Goal: Use online tool/utility: Utilize a website feature to perform a specific function

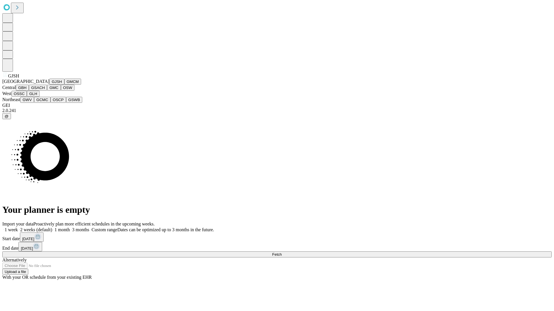
click at [49, 85] on button "GJSH" at bounding box center [56, 82] width 15 height 6
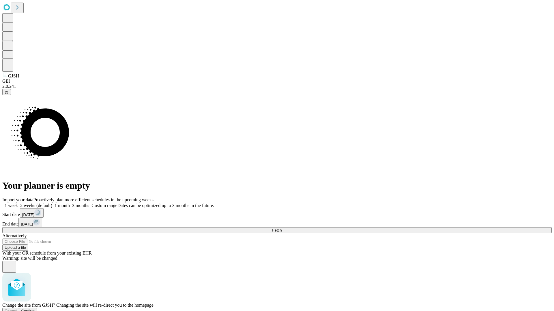
click at [35, 309] on span "Confirm" at bounding box center [28, 311] width 14 height 4
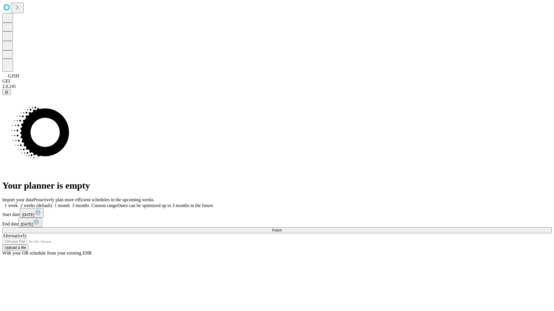
click at [70, 203] on label "1 month" at bounding box center [61, 205] width 18 height 5
click at [281, 228] on span "Fetch" at bounding box center [277, 230] width 10 height 4
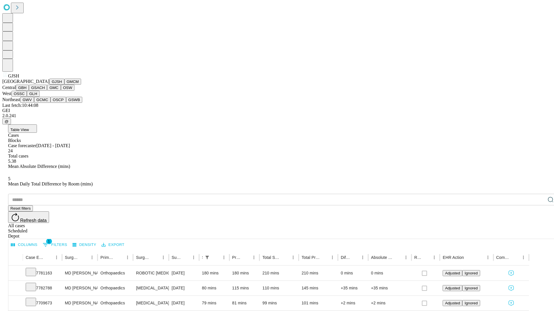
click at [64, 85] on button "GMCM" at bounding box center [72, 82] width 17 height 6
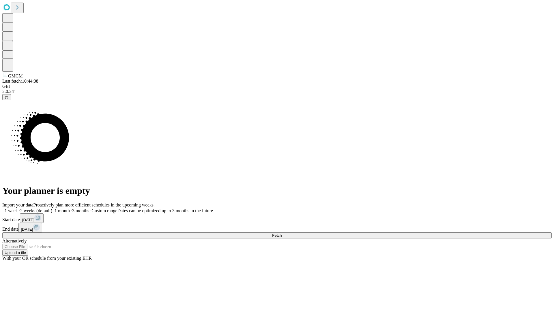
click at [70, 209] on label "1 month" at bounding box center [61, 211] width 18 height 5
click at [281, 234] on span "Fetch" at bounding box center [277, 236] width 10 height 4
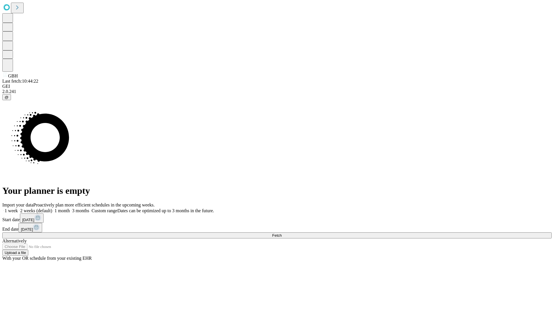
click at [281, 234] on span "Fetch" at bounding box center [277, 236] width 10 height 4
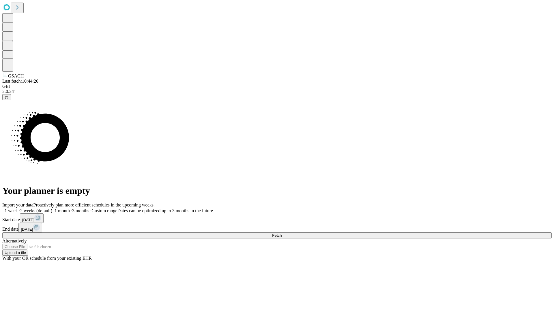
click at [70, 209] on label "1 month" at bounding box center [61, 211] width 18 height 5
click at [281, 234] on span "Fetch" at bounding box center [277, 236] width 10 height 4
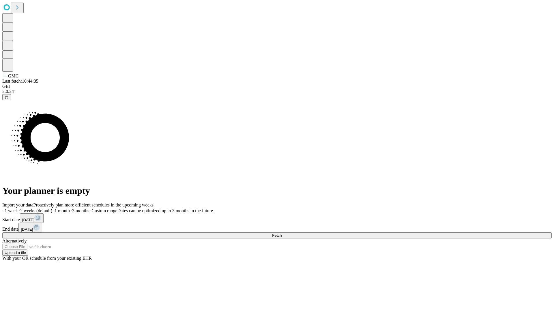
click at [70, 209] on label "1 month" at bounding box center [61, 211] width 18 height 5
click at [281, 234] on span "Fetch" at bounding box center [277, 236] width 10 height 4
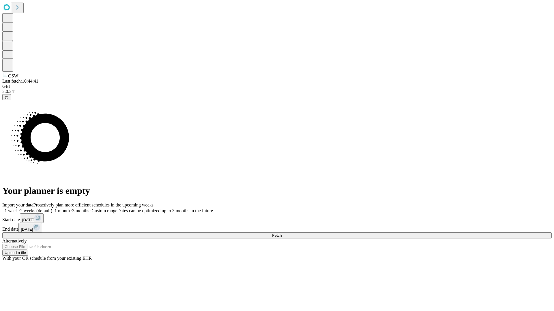
click at [70, 209] on label "1 month" at bounding box center [61, 211] width 18 height 5
click at [281, 234] on span "Fetch" at bounding box center [277, 236] width 10 height 4
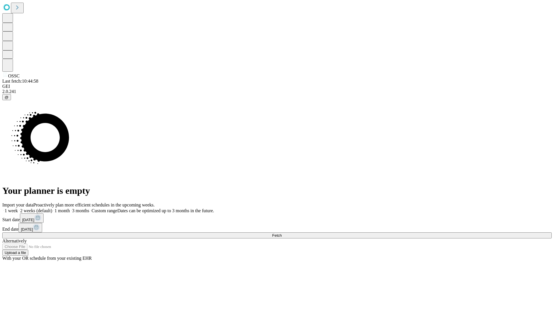
click at [70, 209] on label "1 month" at bounding box center [61, 211] width 18 height 5
click at [281, 234] on span "Fetch" at bounding box center [277, 236] width 10 height 4
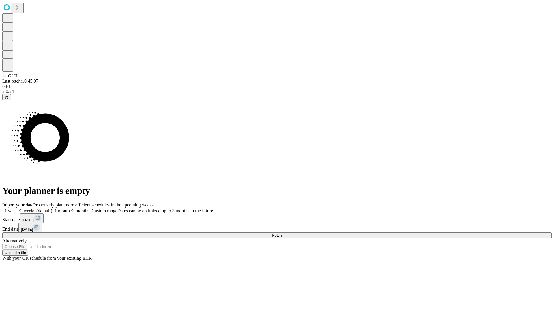
click at [70, 209] on label "1 month" at bounding box center [61, 211] width 18 height 5
click at [281, 234] on span "Fetch" at bounding box center [277, 236] width 10 height 4
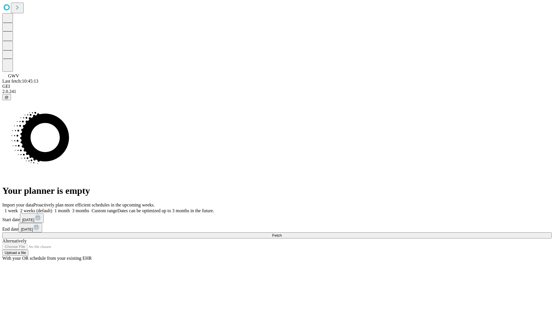
click at [281, 234] on span "Fetch" at bounding box center [277, 236] width 10 height 4
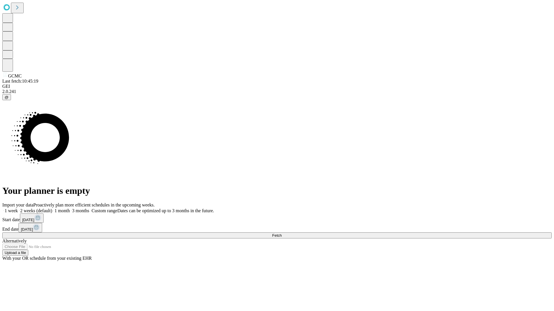
click at [70, 209] on label "1 month" at bounding box center [61, 211] width 18 height 5
click at [281, 234] on span "Fetch" at bounding box center [277, 236] width 10 height 4
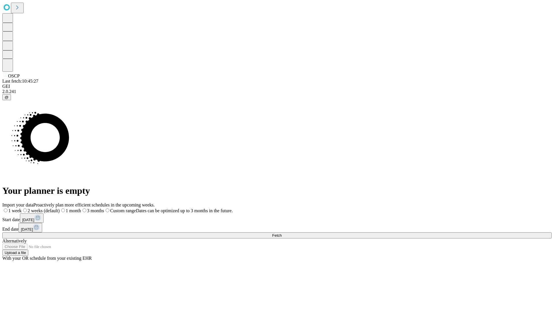
click at [281, 234] on span "Fetch" at bounding box center [277, 236] width 10 height 4
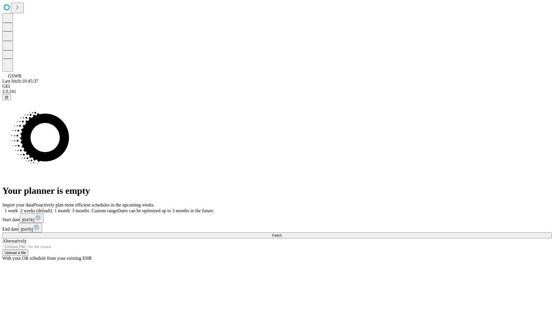
click at [70, 209] on label "1 month" at bounding box center [61, 211] width 18 height 5
click at [281, 234] on span "Fetch" at bounding box center [277, 236] width 10 height 4
